Goal: Complete application form

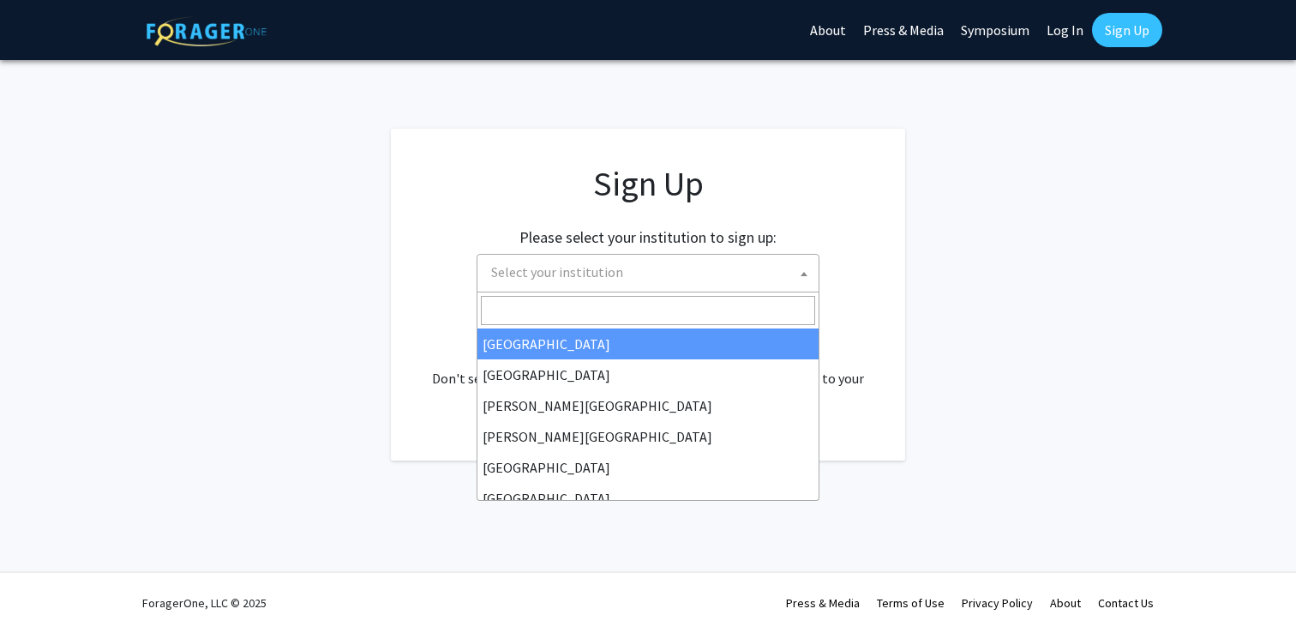
click at [673, 273] on span "Select your institution" at bounding box center [651, 272] width 334 height 35
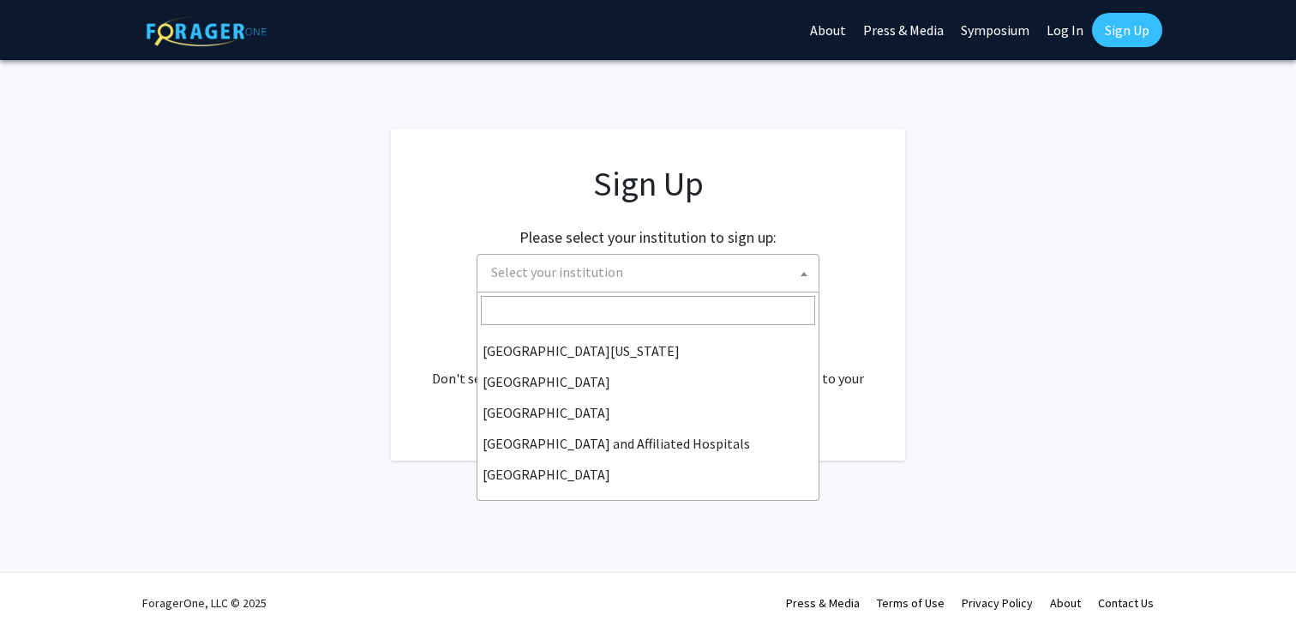
scroll to position [238, 0]
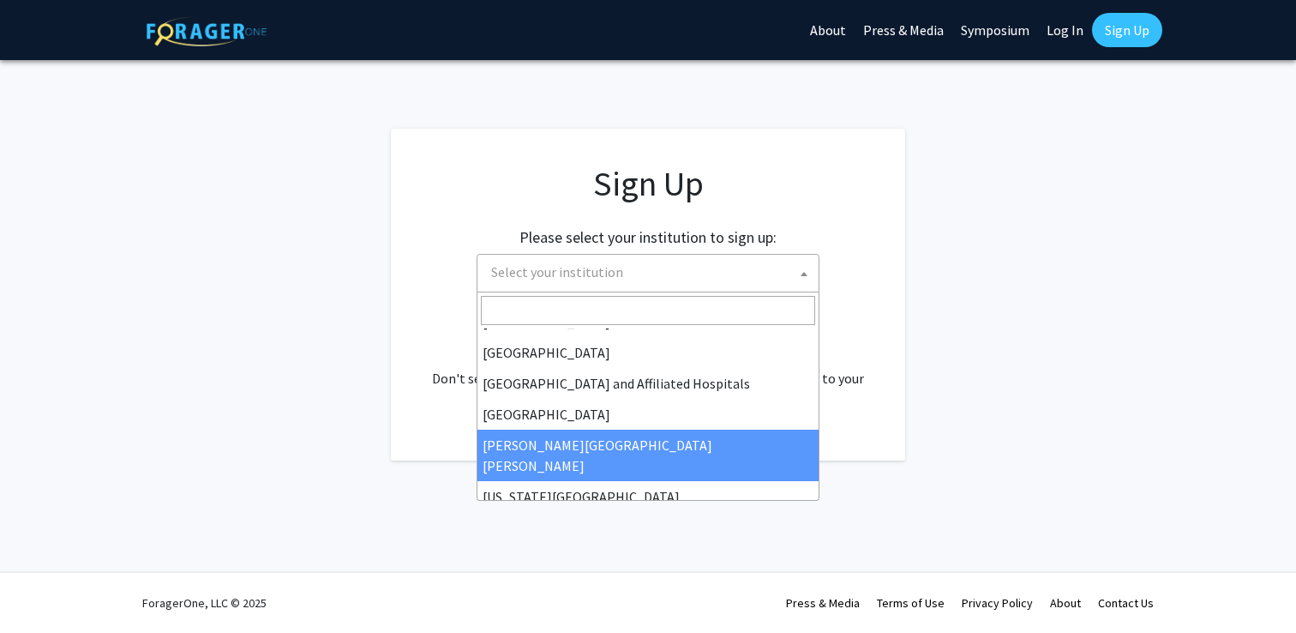
select select "1"
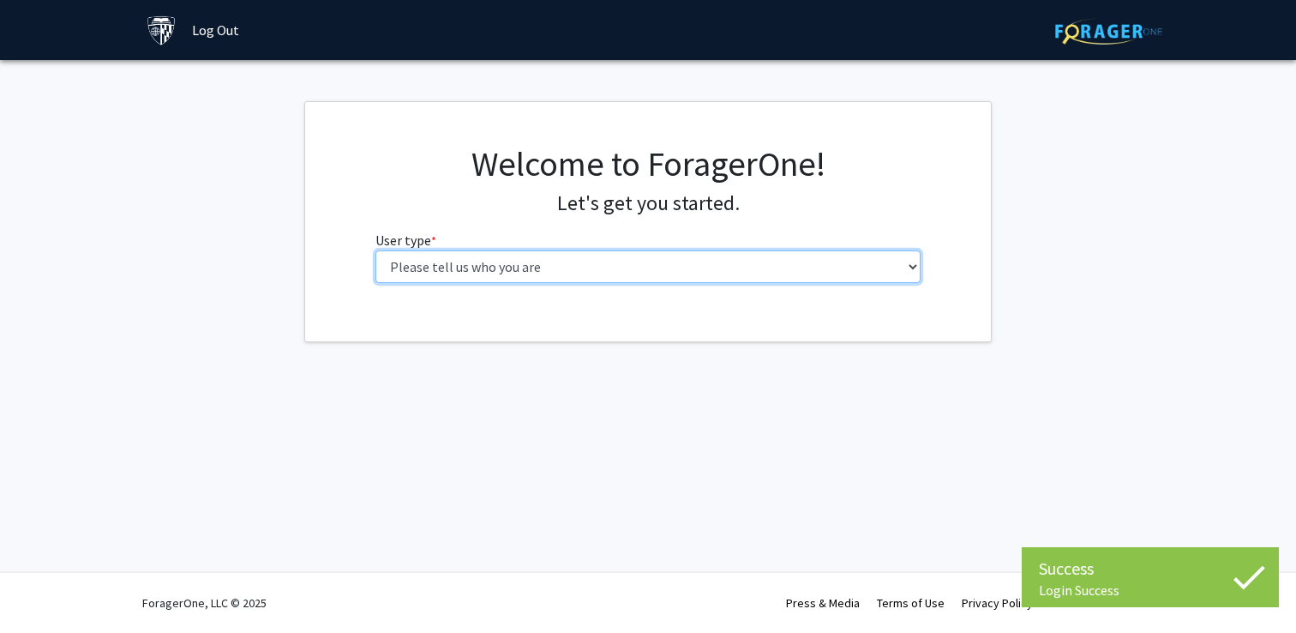
click at [664, 279] on select "Please tell us who you are Undergraduate Student Master's Student Doctoral Cand…" at bounding box center [648, 266] width 546 height 33
select select "2: masters"
click at [375, 250] on select "Please tell us who you are Undergraduate Student Master's Student Doctoral Cand…" at bounding box center [648, 266] width 546 height 33
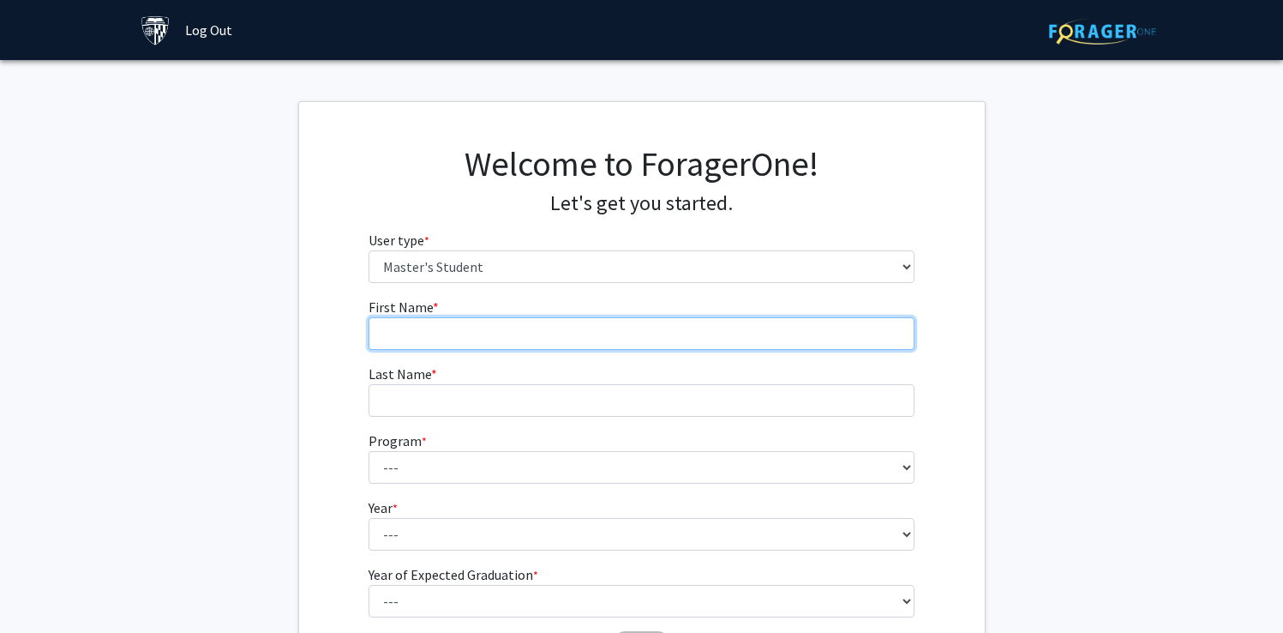
click at [449, 326] on input "First Name * required" at bounding box center [642, 333] width 546 height 33
type input "Shannon"
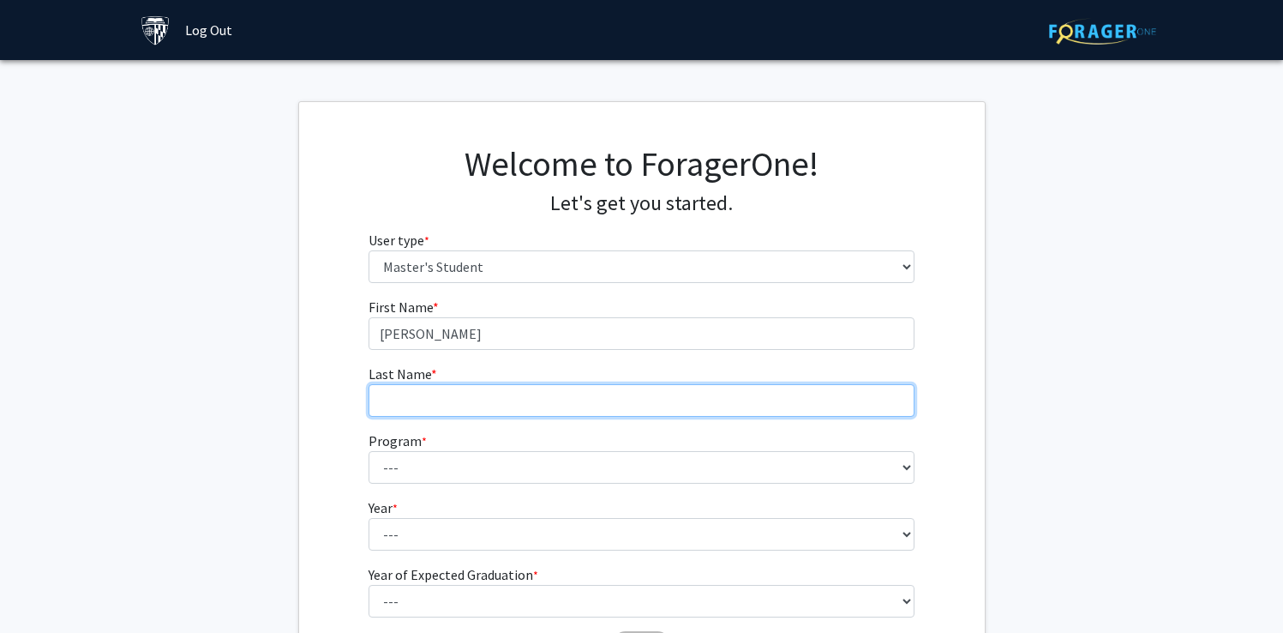
type input "Hwang"
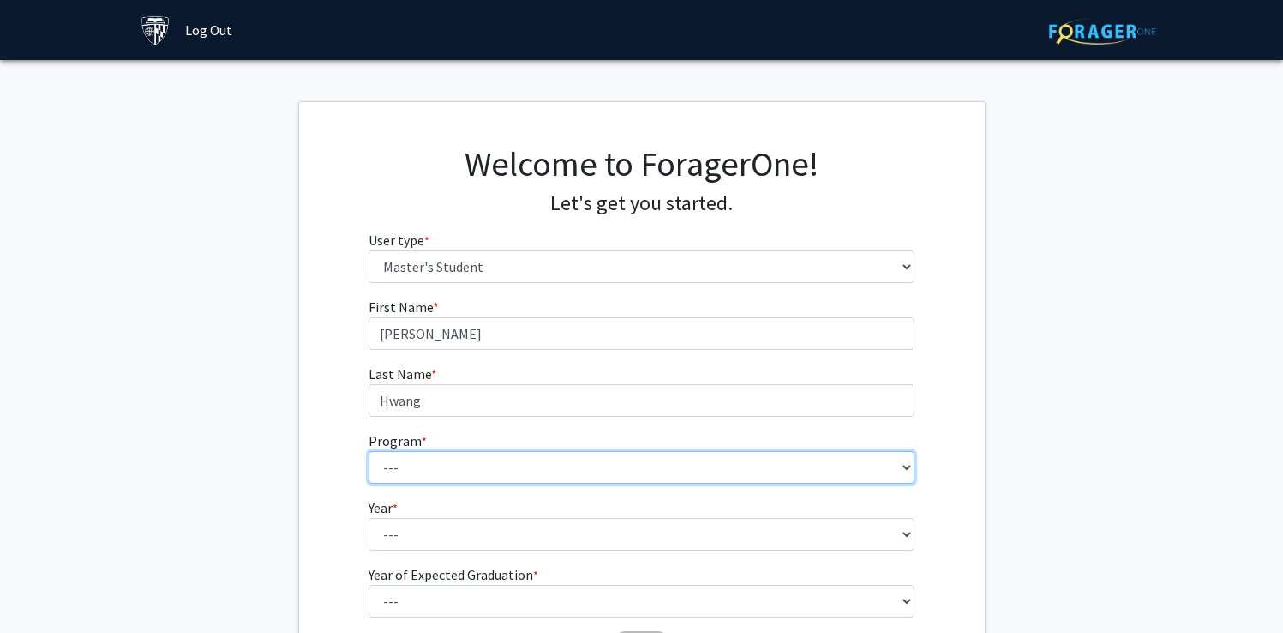
click at [463, 463] on select "--- Anatomy Education Applied and Computational Mathematics Applied Biomedical …" at bounding box center [642, 467] width 546 height 33
select select "21: 13"
click at [369, 451] on select "--- Anatomy Education Applied and Computational Mathematics Applied Biomedical …" at bounding box center [642, 467] width 546 height 33
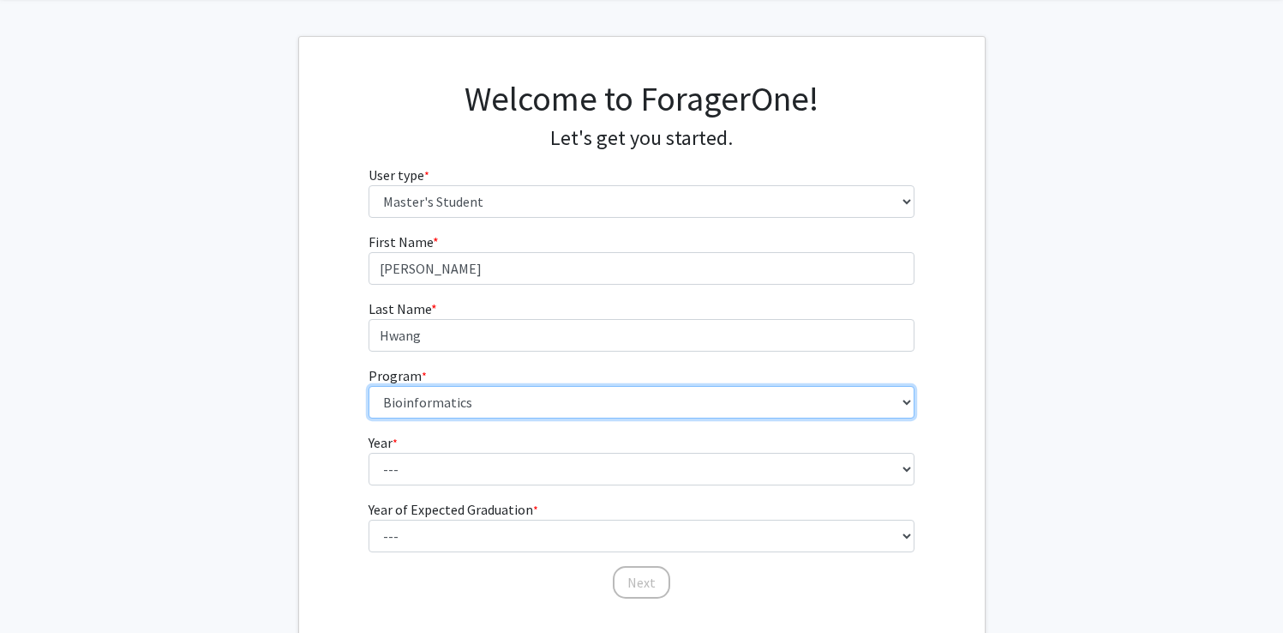
scroll to position [68, 0]
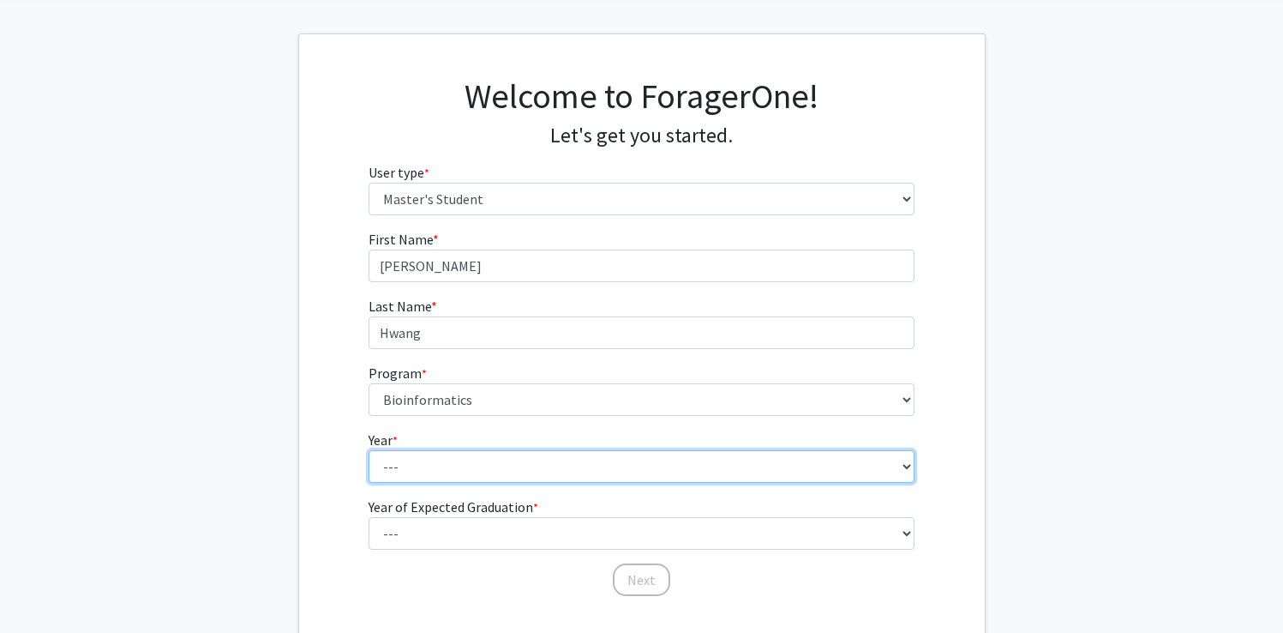
click at [544, 478] on select "--- First Year Second Year" at bounding box center [642, 466] width 546 height 33
select select "1: first_year"
click at [369, 450] on select "--- First Year Second Year" at bounding box center [642, 466] width 546 height 33
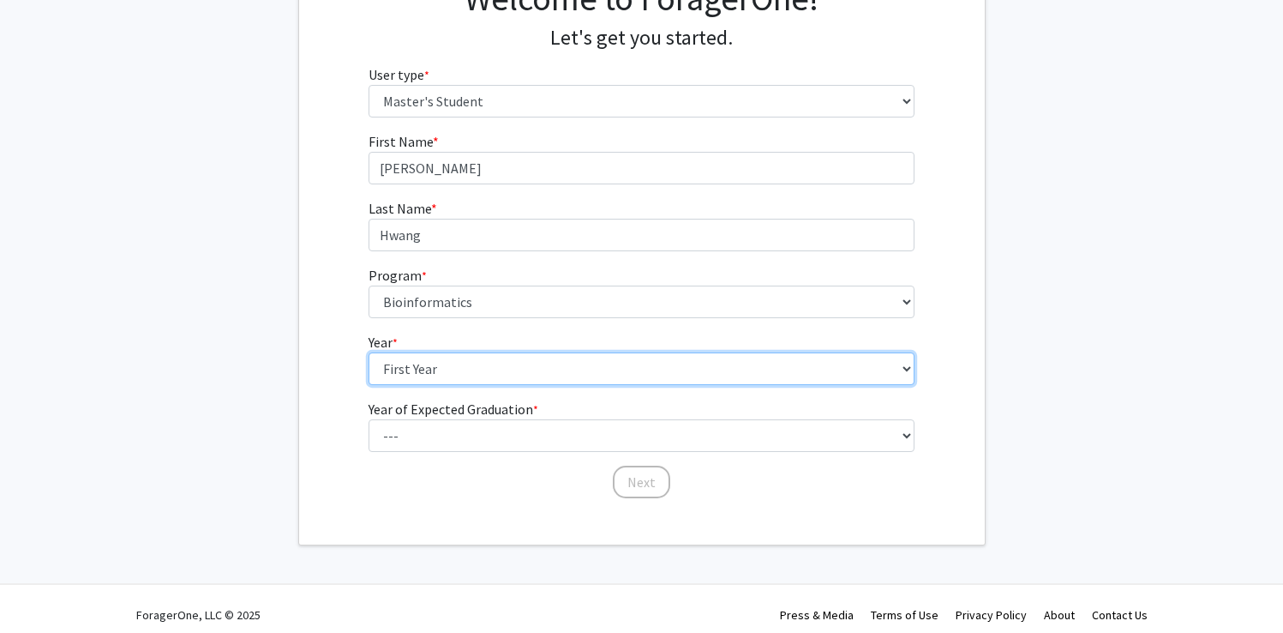
scroll to position [177, 0]
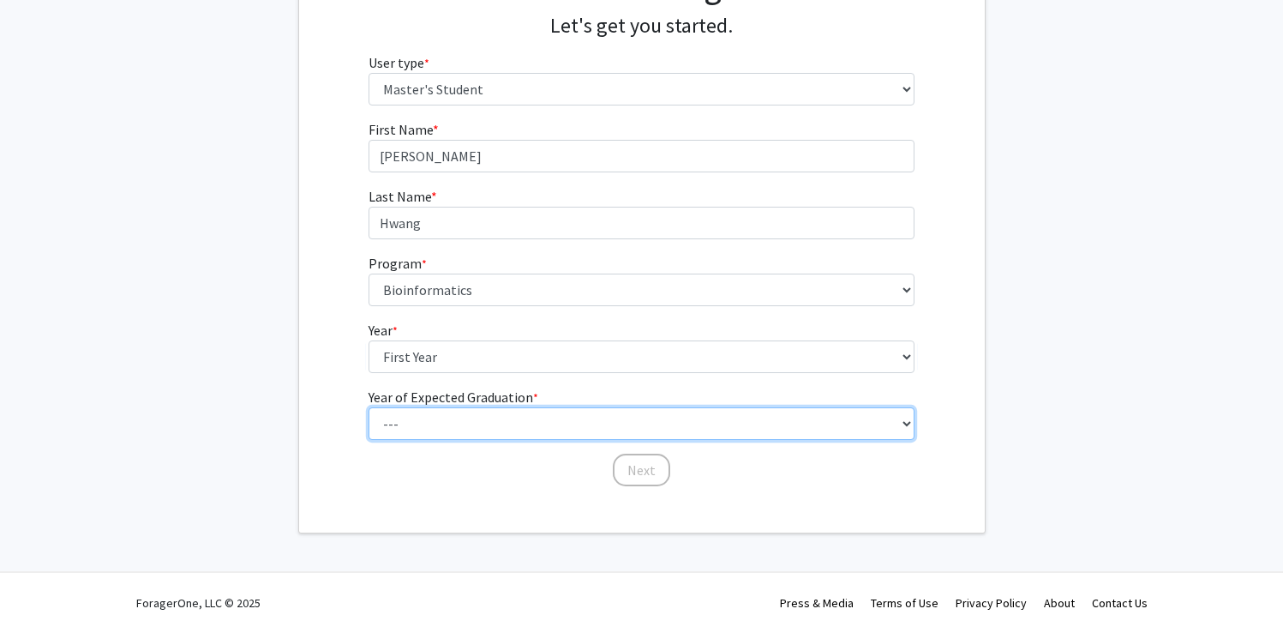
click at [607, 420] on select "--- 2025 2026 2027 2028 2029 2030 2031 2032 2033 2034" at bounding box center [642, 423] width 546 height 33
select select "4: 2028"
click at [369, 407] on select "--- 2025 2026 2027 2028 2029 2030 2031 2032 2033 2034" at bounding box center [642, 423] width 546 height 33
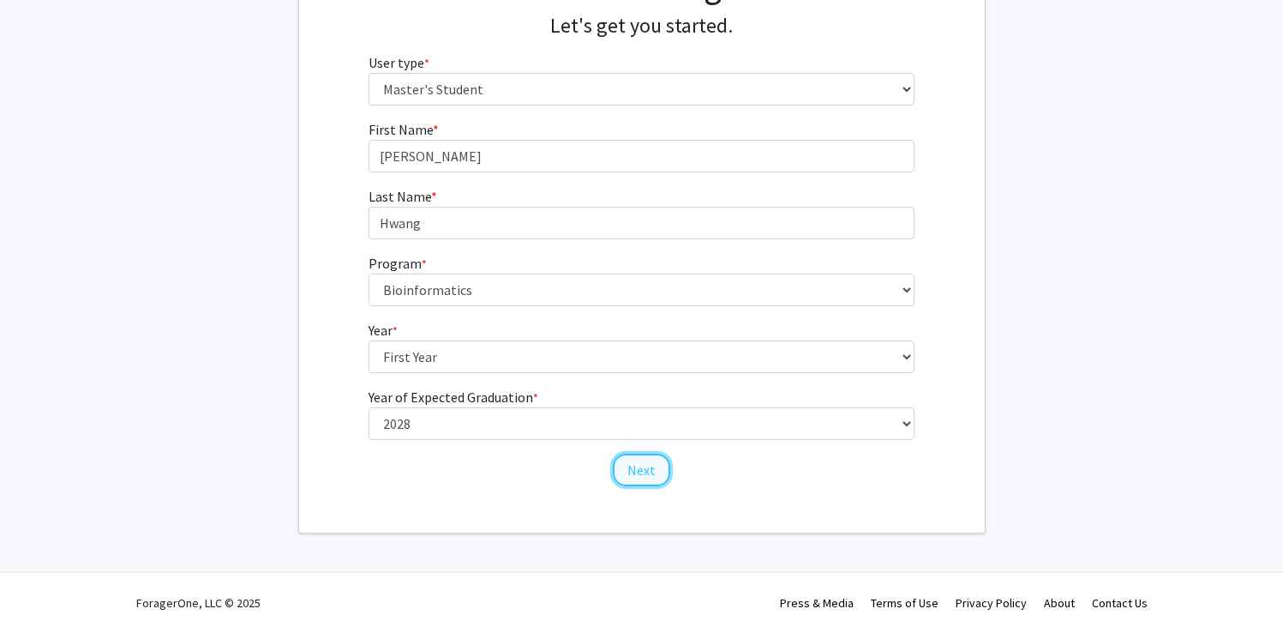
click at [633, 464] on button "Next" at bounding box center [641, 469] width 57 height 33
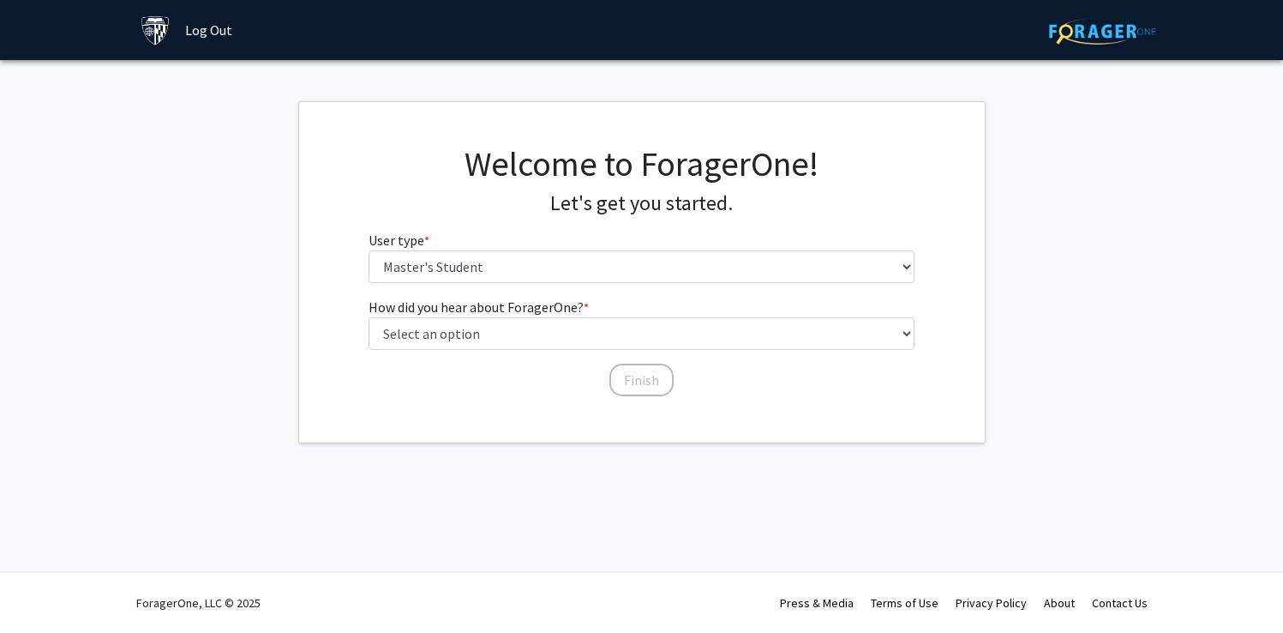
scroll to position [0, 0]
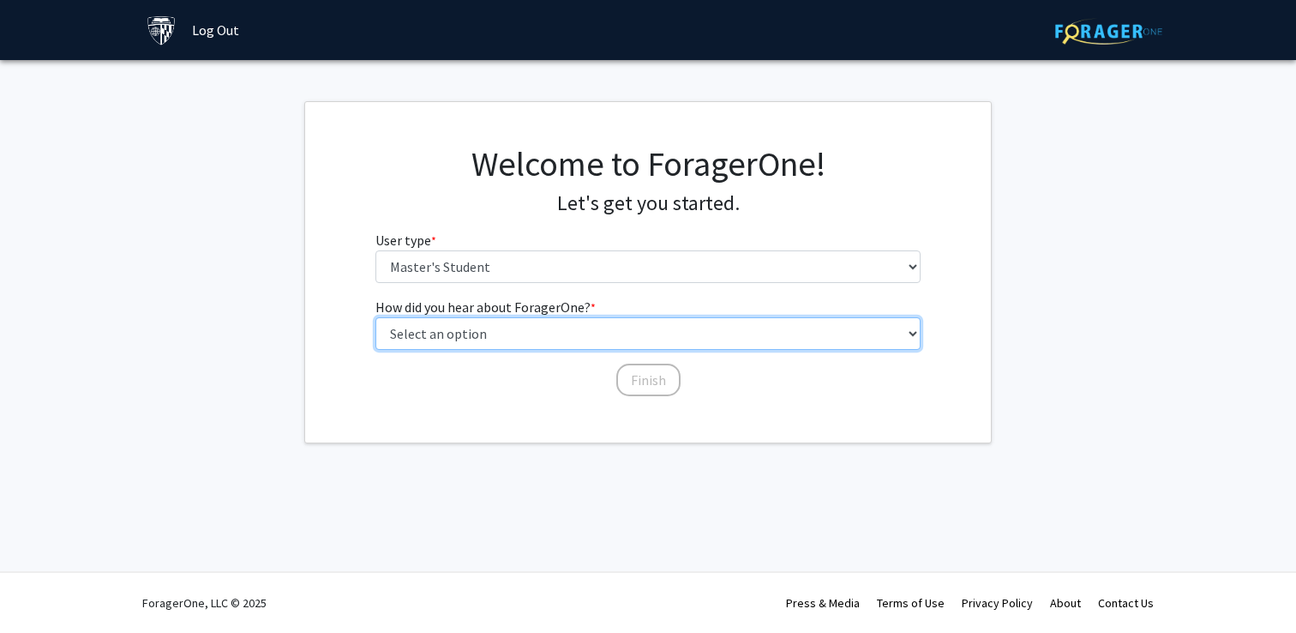
click at [495, 337] on select "Select an option Peer/student recommendation Faculty/staff recommendation Unive…" at bounding box center [648, 333] width 546 height 33
select select "3: university_website"
click at [375, 317] on select "Select an option Peer/student recommendation Faculty/staff recommendation Unive…" at bounding box center [648, 333] width 546 height 33
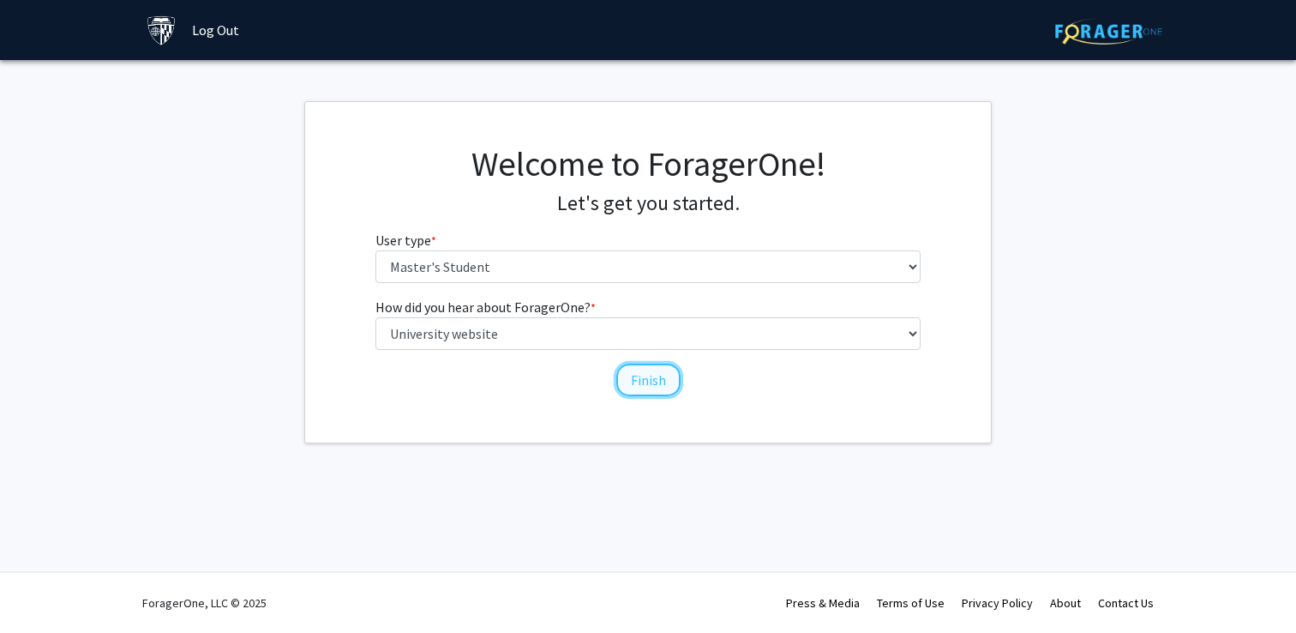
click at [648, 385] on button "Finish" at bounding box center [648, 379] width 64 height 33
